Goal: Task Accomplishment & Management: Manage account settings

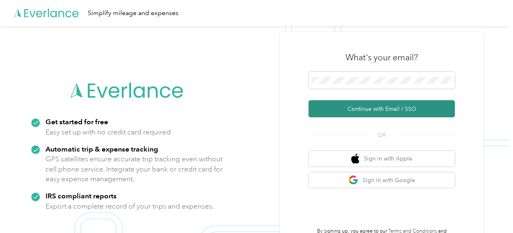
click at [391, 110] on button "Continue with Email / SSO" at bounding box center [382, 108] width 146 height 17
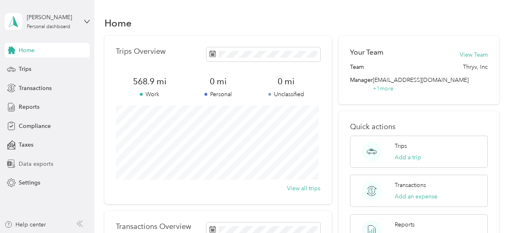
click at [32, 161] on span "Data exports" at bounding box center [36, 163] width 35 height 9
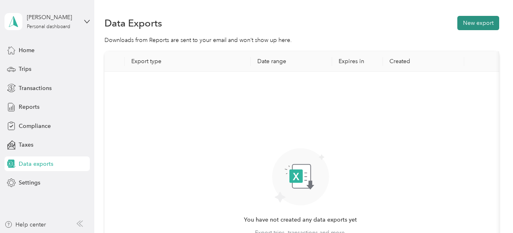
click at [471, 23] on button "New export" at bounding box center [479, 23] width 42 height 14
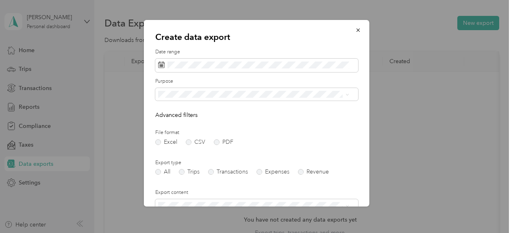
click at [188, 58] on div "Date range" at bounding box center [256, 60] width 203 height 24
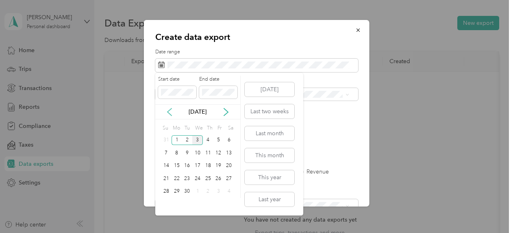
click at [172, 113] on icon at bounding box center [170, 112] width 8 height 8
click at [188, 139] on div "1" at bounding box center [187, 140] width 11 height 10
click at [225, 112] on icon at bounding box center [226, 112] width 8 height 8
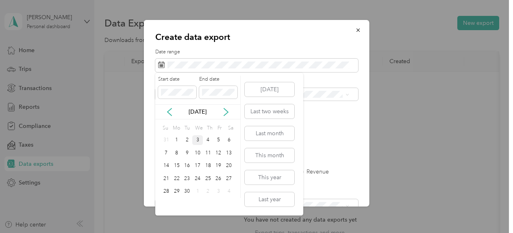
click at [200, 142] on div "3" at bounding box center [197, 140] width 11 height 10
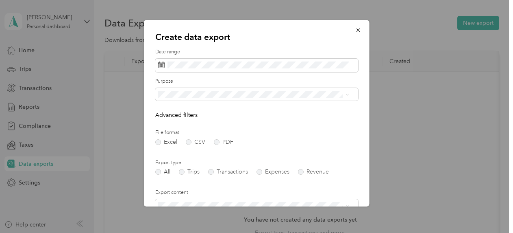
click at [329, 157] on form "Date range Purpose Advanced filters File format Excel CSV PDF Export type All T…" at bounding box center [256, 176] width 203 height 256
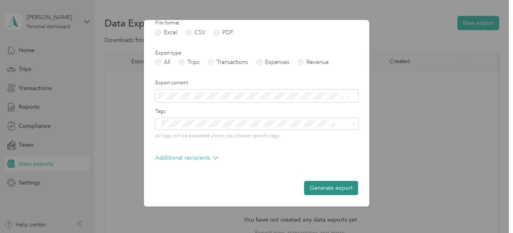
click at [317, 185] on button "Generate export" at bounding box center [331, 188] width 54 height 14
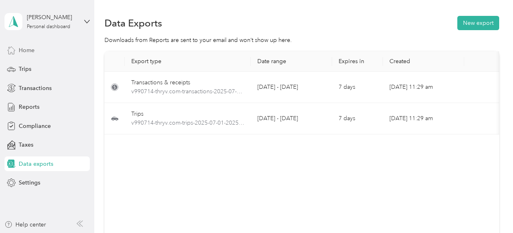
click at [27, 52] on span "Home" at bounding box center [27, 50] width 16 height 9
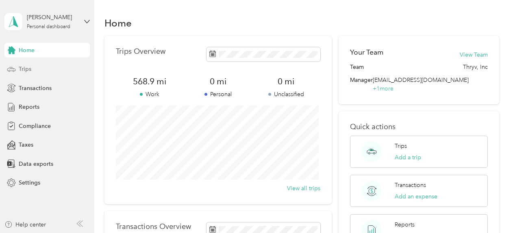
click at [32, 72] on div "Trips" at bounding box center [46, 69] width 85 height 15
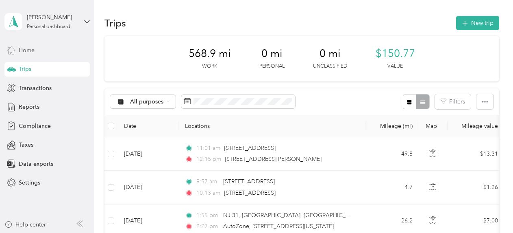
click at [24, 45] on div "Home" at bounding box center [46, 50] width 85 height 15
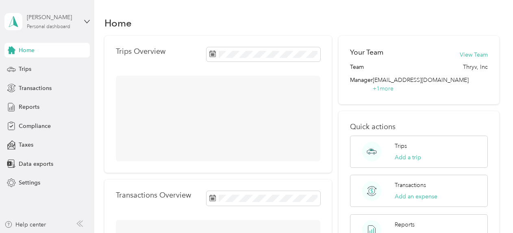
click at [69, 21] on div "[PERSON_NAME]" at bounding box center [52, 17] width 51 height 9
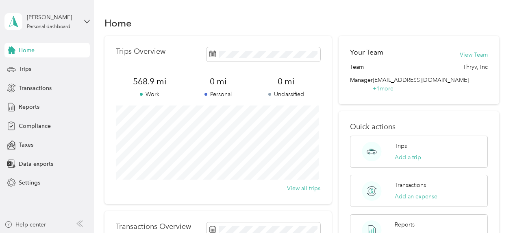
click at [33, 68] on div "Log out" at bounding box center [90, 64] width 160 height 14
